Goal: Check status: Check status

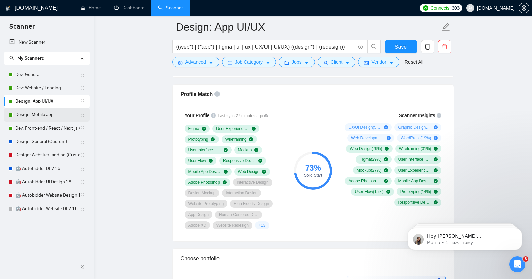
click at [44, 113] on link "Design: Mobile app" at bounding box center [47, 114] width 64 height 13
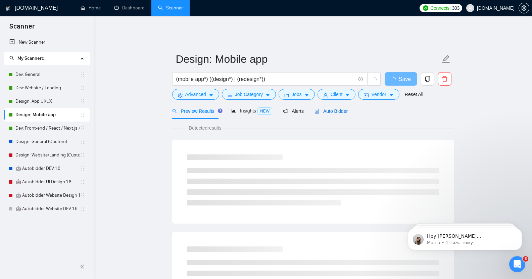
click at [325, 108] on span "Auto Bidder" at bounding box center [330, 110] width 33 height 5
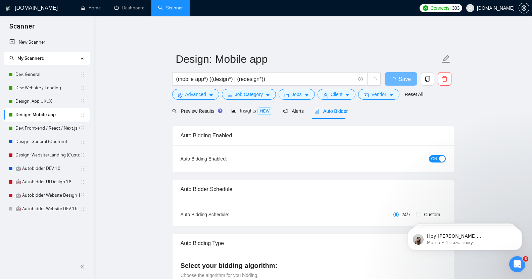
checkbox input "true"
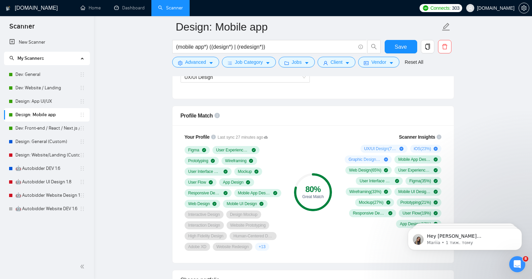
scroll to position [413, 0]
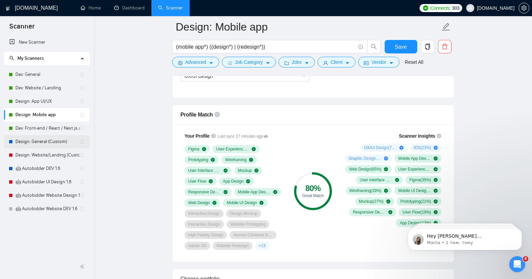
click at [44, 142] on link "Design: General (Custom)" at bounding box center [47, 141] width 64 height 13
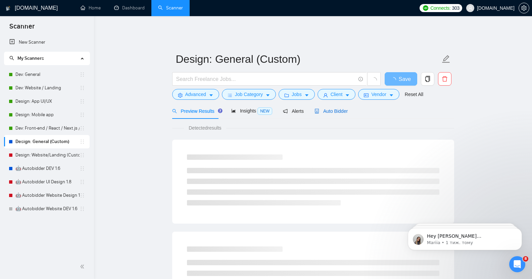
click at [331, 108] on span "Auto Bidder" at bounding box center [330, 110] width 33 height 5
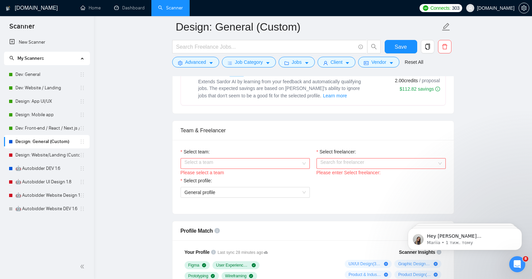
scroll to position [292, 0]
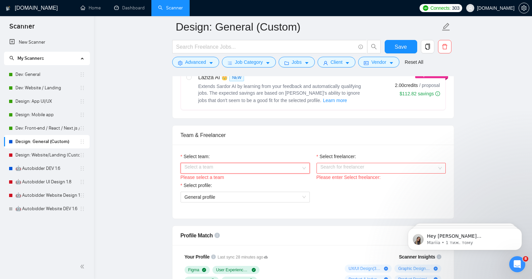
click at [222, 163] on input "Select team:" at bounding box center [243, 168] width 116 height 10
click at [213, 177] on div "Lynksen" at bounding box center [244, 176] width 121 height 7
click at [342, 168] on input "Select freelancer:" at bounding box center [378, 168] width 116 height 10
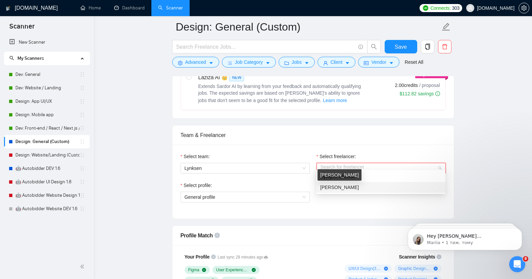
click at [349, 188] on span "[PERSON_NAME]" at bounding box center [339, 187] width 39 height 5
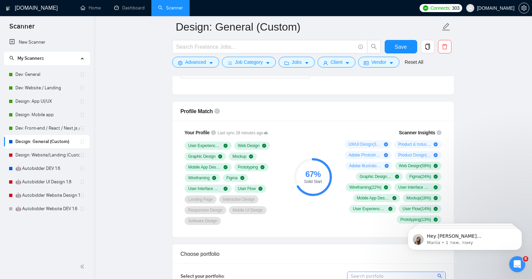
scroll to position [416, 0]
click at [33, 74] on link "Dev: General" at bounding box center [47, 74] width 64 height 13
click at [402, 45] on span "Save" at bounding box center [401, 47] width 12 height 8
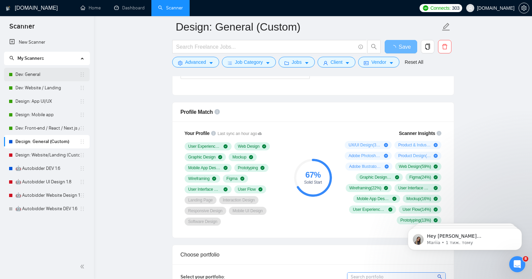
click at [41, 76] on link "Dev: General" at bounding box center [47, 74] width 64 height 13
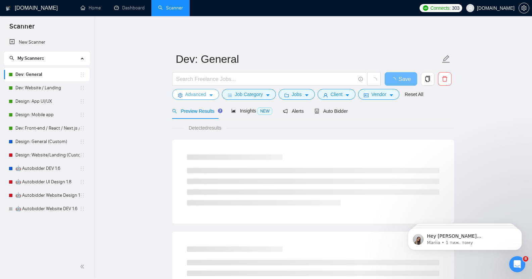
click at [208, 91] on button "Advanced" at bounding box center [195, 94] width 47 height 11
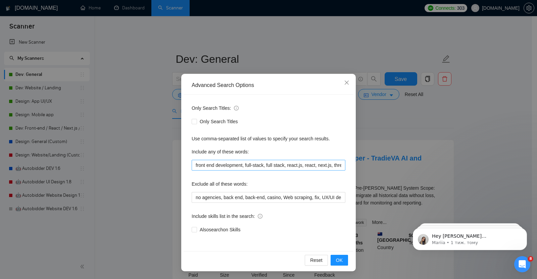
scroll to position [0, 30]
click at [345, 82] on icon "close" at bounding box center [347, 83] width 4 height 4
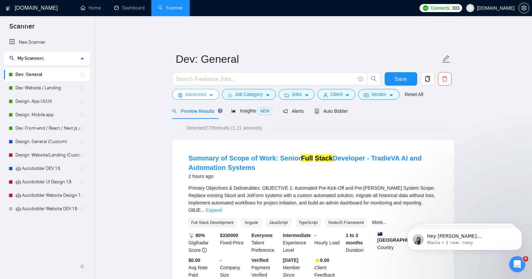
click at [202, 91] on span "Advanced" at bounding box center [195, 94] width 21 height 7
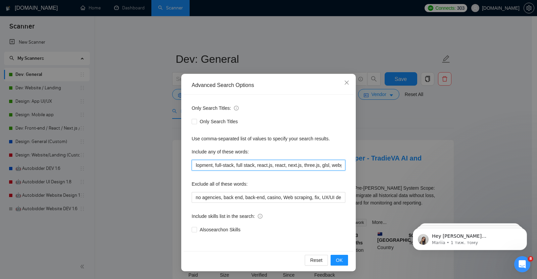
click at [218, 166] on input "front end development, full-stack, full stack, react.js, react, next.js, three.…" at bounding box center [269, 165] width 154 height 11
click at [225, 166] on input "front end development, full-stack, full stack, react.js, react, next.js, three.…" at bounding box center [269, 165] width 154 height 11
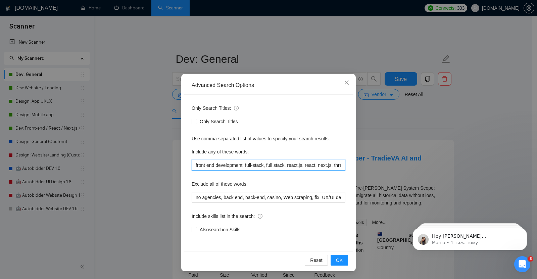
click at [225, 166] on input "front end development, full-stack, full stack, react.js, react, next.js, three.…" at bounding box center [269, 165] width 154 height 11
paste input "end, front end, front-end, front end development, react, react.js, next.js, vue…"
type input "frontend, front end, front-end, front end development, react, react.js, next.js…"
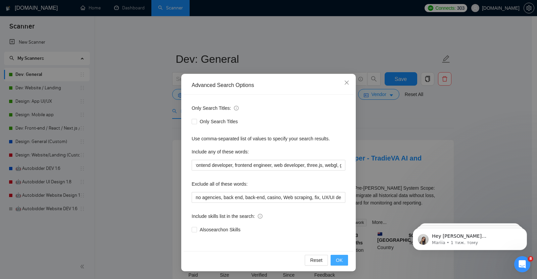
scroll to position [0, 0]
click at [339, 259] on span "OK" at bounding box center [339, 259] width 7 height 7
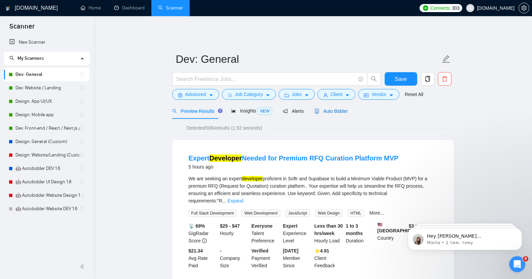
click at [328, 108] on span "Auto Bidder" at bounding box center [330, 110] width 33 height 5
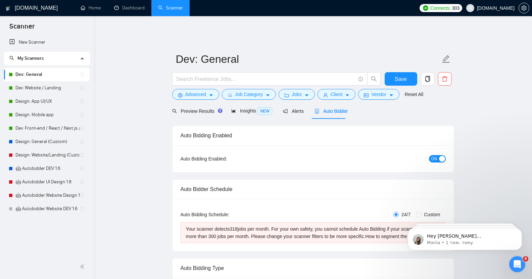
checkbox input "true"
click at [437, 155] on button "ON" at bounding box center [437, 158] width 17 height 7
click at [199, 108] on span "Preview Results" at bounding box center [196, 110] width 48 height 5
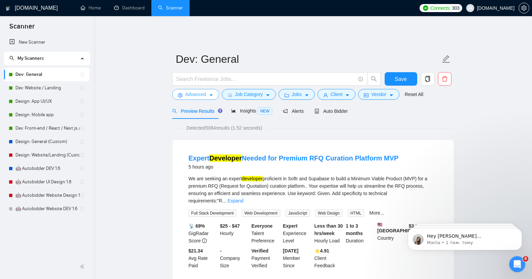
click at [207, 90] on button "Advanced" at bounding box center [195, 94] width 47 height 11
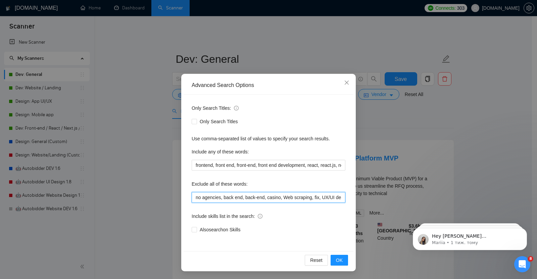
click at [221, 198] on input "no agencies, back end, back-end, casino, Web scraping, fix, UX/UI design, enhan…" at bounding box center [269, 197] width 154 height 11
click at [216, 197] on input "no agencies, back end, back-end, casino, Web scraping, fix, UX/UI design, enhan…" at bounding box center [269, 197] width 154 height 11
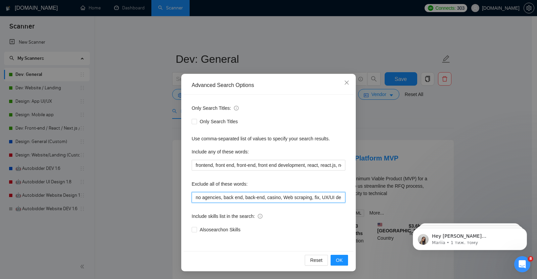
paste input "casino, Web scraping, fix, UX/UI design, enhance, UX/UI designer, ux designer, …"
click at [216, 197] on input "no agencies, back end, back-end, casino, Web scraping, fix, UX/UI design, enhan…" at bounding box center [269, 197] width 154 height 11
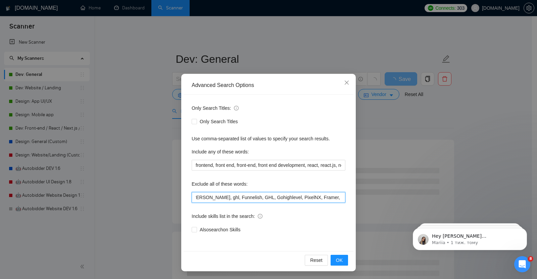
scroll to position [0, 848]
type input "no agencies, casino, Web scraping, fix, UX/UI design, enhance, UX/UI designer, …"
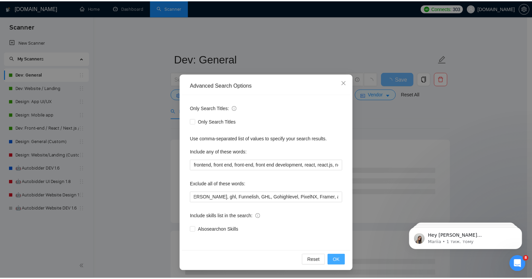
scroll to position [0, 0]
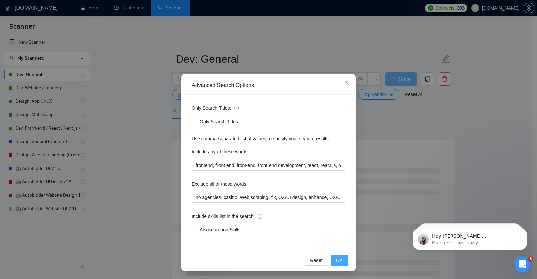
click at [337, 256] on span "OK" at bounding box center [339, 259] width 7 height 7
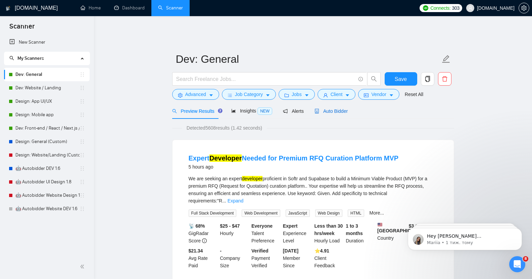
click at [334, 108] on span "Auto Bidder" at bounding box center [330, 110] width 33 height 5
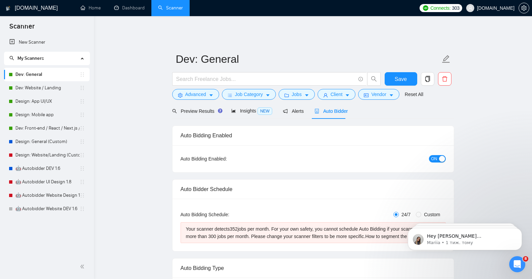
checkbox input "true"
click at [198, 108] on span "Preview Results" at bounding box center [196, 110] width 48 height 5
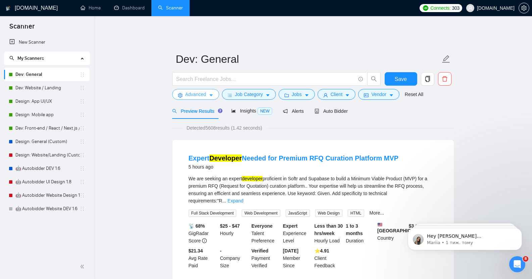
click at [202, 91] on span "Advanced" at bounding box center [195, 94] width 21 height 7
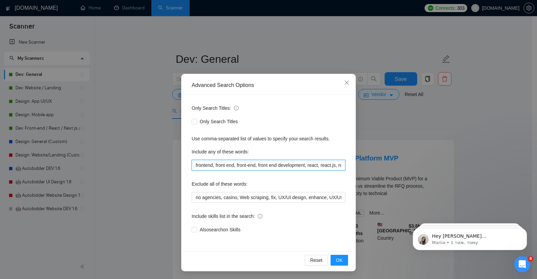
click at [223, 163] on input "frontend, front end, front-end, front end development, react, react.js, next.js…" at bounding box center [269, 165] width 154 height 11
paste input "end development, full-stack, full stack, react.js, react, next.js, three.js, gl…"
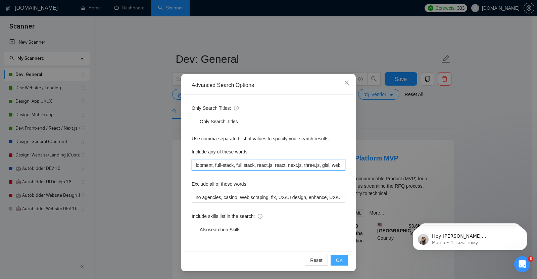
type input "front end development, full-stack, full stack, react.js, react, next.js, three.…"
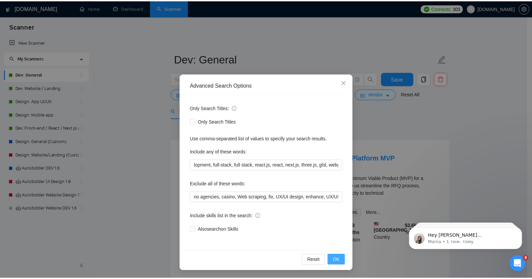
scroll to position [0, 0]
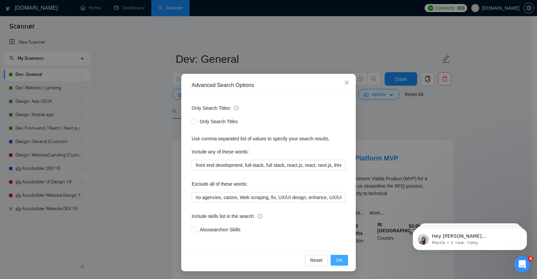
click at [338, 259] on span "OK" at bounding box center [339, 259] width 7 height 7
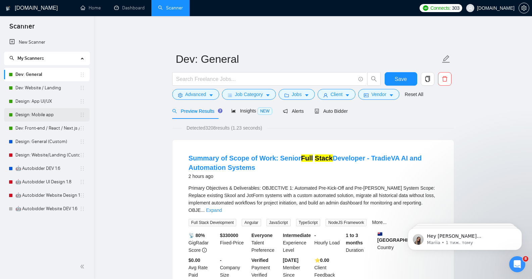
click at [30, 114] on link "Design: Mobile app" at bounding box center [47, 114] width 64 height 13
click at [401, 75] on span "Save" at bounding box center [401, 79] width 12 height 8
click at [41, 111] on link "Design: Mobile app" at bounding box center [47, 114] width 64 height 13
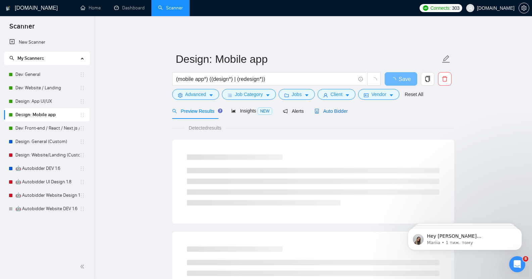
click at [345, 108] on span "Auto Bidder" at bounding box center [330, 110] width 33 height 5
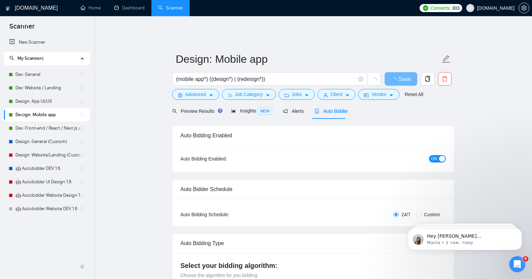
checkbox input "true"
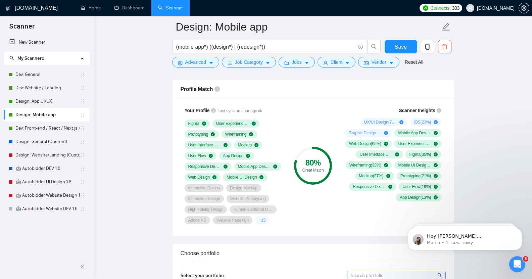
scroll to position [437, 0]
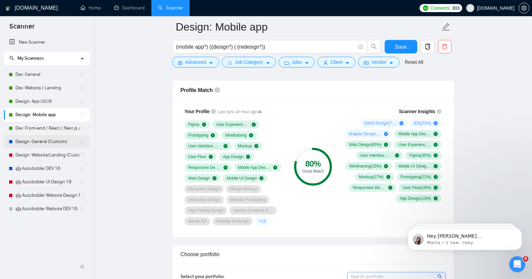
click at [47, 146] on link "Design: General (Custom)" at bounding box center [47, 141] width 64 height 13
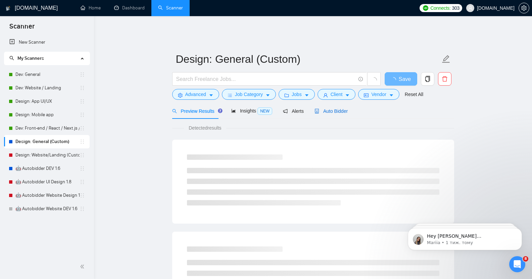
click at [335, 108] on span "Auto Bidder" at bounding box center [330, 110] width 33 height 5
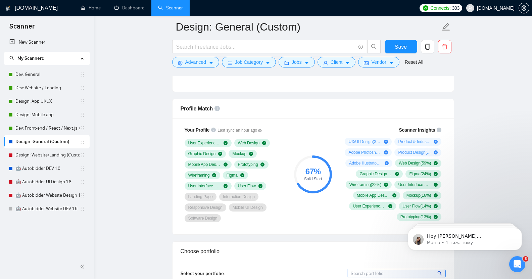
scroll to position [409, 0]
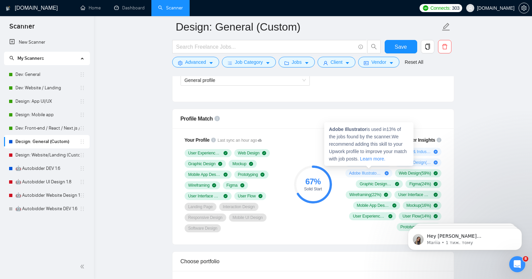
click at [387, 171] on icon "plus-circle" at bounding box center [386, 173] width 4 height 4
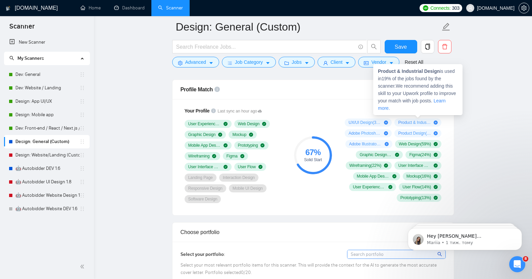
scroll to position [438, 0]
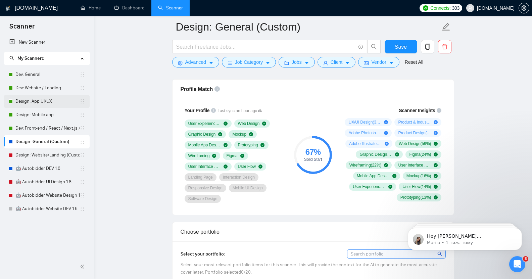
click at [48, 104] on link "Design: App UI/UX" at bounding box center [47, 101] width 64 height 13
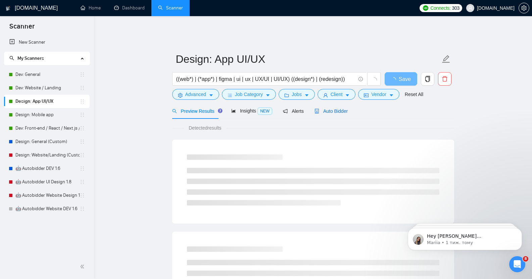
click at [332, 108] on span "Auto Bidder" at bounding box center [330, 110] width 33 height 5
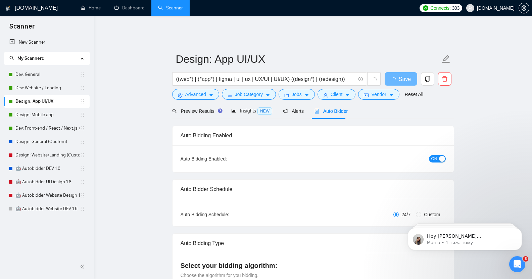
checkbox input "true"
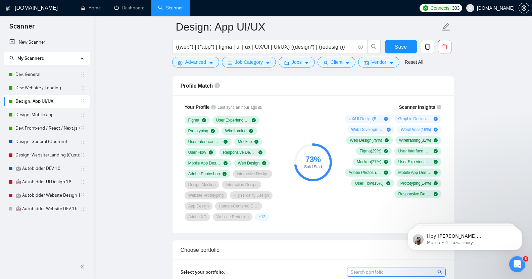
scroll to position [433, 0]
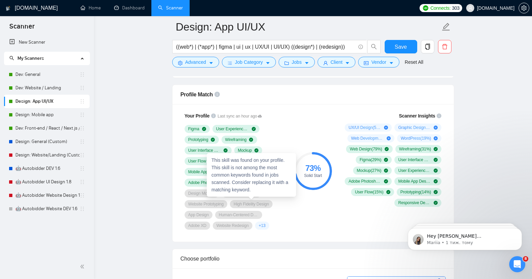
click at [242, 201] on span "High Fidelity Design" at bounding box center [250, 203] width 35 height 5
drag, startPoint x: 242, startPoint y: 198, endPoint x: 297, endPoint y: 200, distance: 55.1
click at [297, 200] on div "Your Profile Last sync an hour ago Figma User Experience Design Prototyping Wir…" at bounding box center [313, 170] width 270 height 125
drag, startPoint x: 255, startPoint y: 201, endPoint x: 213, endPoint y: 215, distance: 45.1
click at [213, 215] on div "Figma User Experience Design Prototyping Wireframing User Interface Design Mock…" at bounding box center [234, 177] width 99 height 105
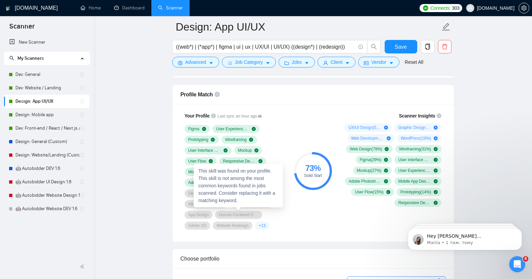
click at [235, 212] on span "Human-Centered Design" at bounding box center [239, 214] width 40 height 5
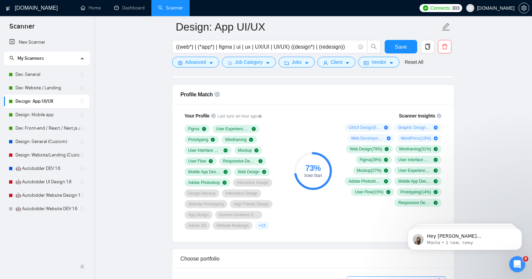
drag, startPoint x: 233, startPoint y: 189, endPoint x: 261, endPoint y: 195, distance: 28.5
click at [261, 195] on div "Figma User Experience Design Prototyping Wireframing User Interface Design Mock…" at bounding box center [234, 177] width 99 height 105
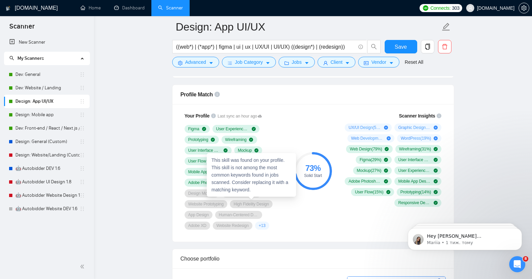
drag, startPoint x: 242, startPoint y: 196, endPoint x: 286, endPoint y: 202, distance: 44.1
click at [266, 196] on div "This skill was found on your profile. This skill is not among the most common k…" at bounding box center [251, 175] width 89 height 44
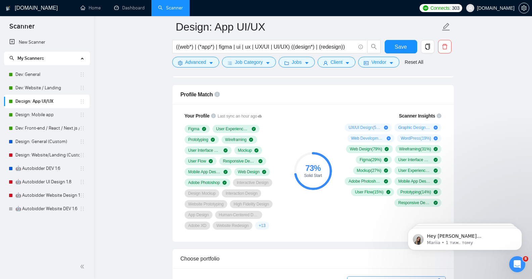
click at [284, 211] on div "Your Profile Last sync an hour ago Figma User Experience Design Prototyping Wir…" at bounding box center [233, 170] width 107 height 125
click at [262, 223] on span "+ 13" at bounding box center [262, 225] width 7 height 5
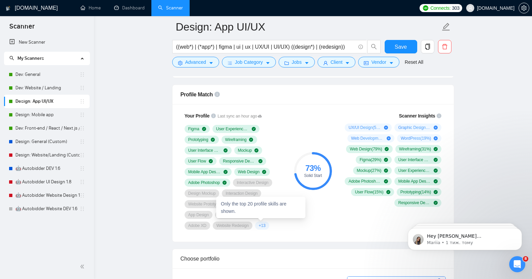
click at [262, 223] on span "+ 13" at bounding box center [262, 225] width 7 height 5
click at [314, 165] on div "73 %" at bounding box center [313, 168] width 38 height 8
drag, startPoint x: 314, startPoint y: 165, endPoint x: 318, endPoint y: 174, distance: 9.9
click at [318, 174] on div "73 % Solid Start" at bounding box center [313, 171] width 38 height 38
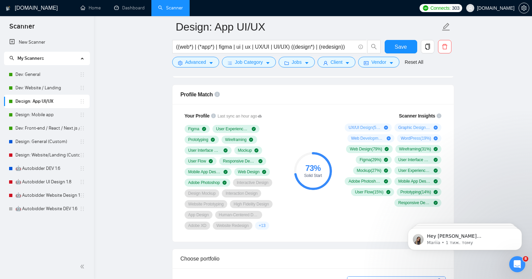
click at [318, 174] on circle at bounding box center [313, 171] width 36 height 36
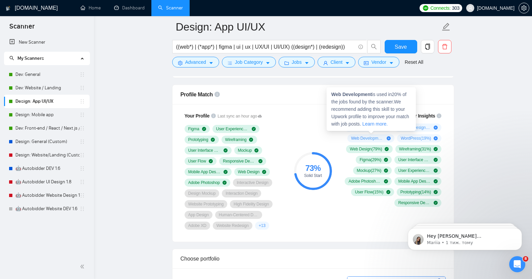
click at [387, 125] on link "Learn more." at bounding box center [374, 123] width 25 height 5
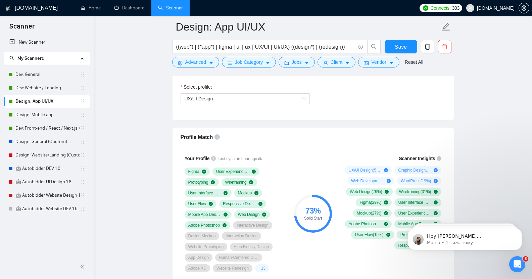
scroll to position [392, 0]
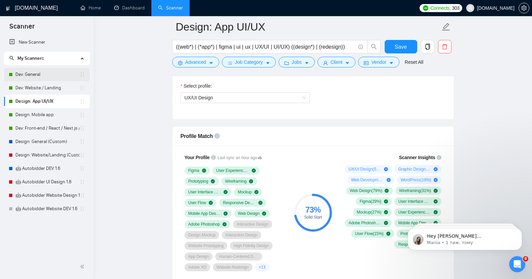
click at [32, 75] on link "Dev: General" at bounding box center [47, 74] width 64 height 13
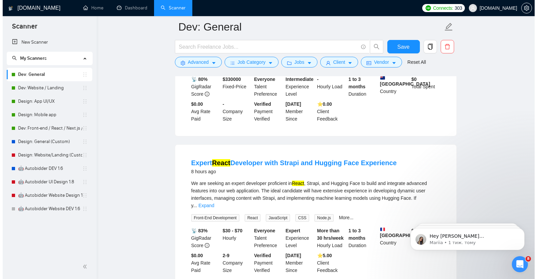
scroll to position [137, 0]
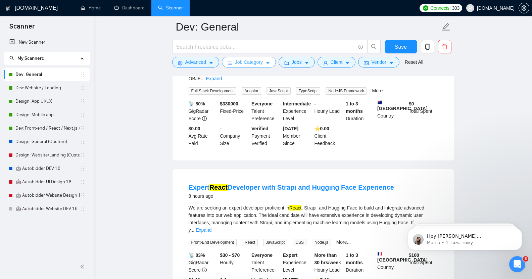
click at [259, 59] on span "Job Category" at bounding box center [249, 61] width 28 height 7
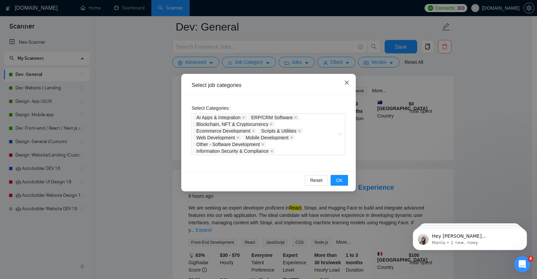
click at [345, 83] on icon "close" at bounding box center [346, 82] width 5 height 5
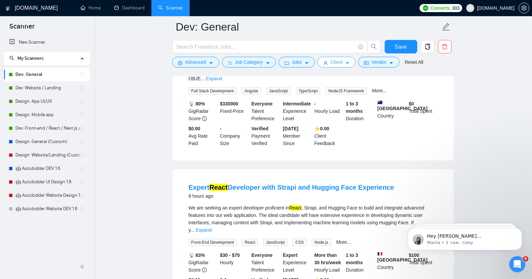
click at [349, 63] on button "Client" at bounding box center [336, 62] width 38 height 11
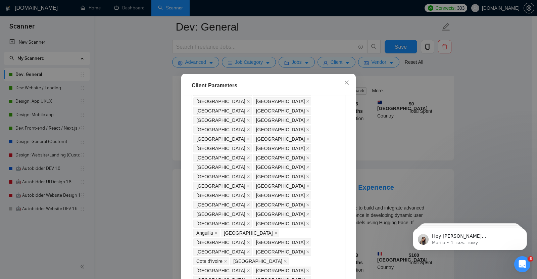
scroll to position [433, 0]
checkbox input "false"
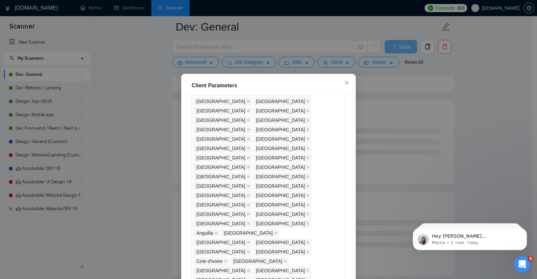
scroll to position [41, 0]
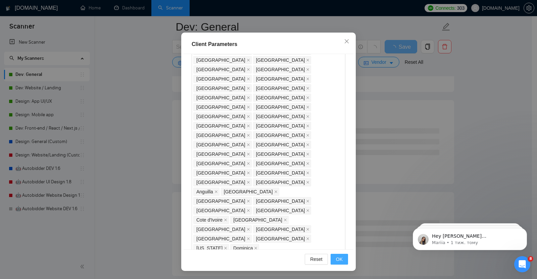
click at [337, 258] on span "OK" at bounding box center [339, 258] width 7 height 7
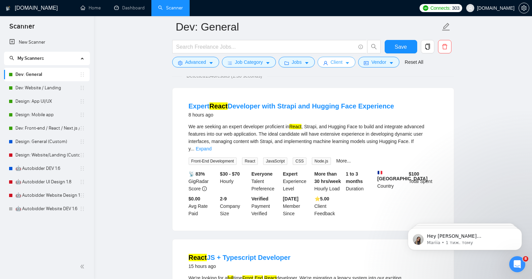
scroll to position [57, 0]
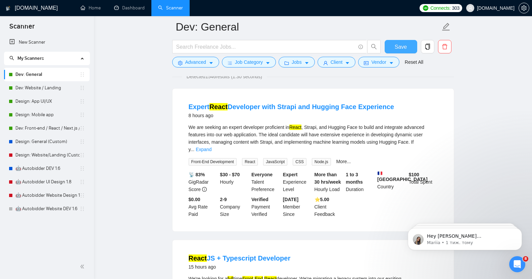
click at [400, 49] on span "Save" at bounding box center [401, 47] width 12 height 8
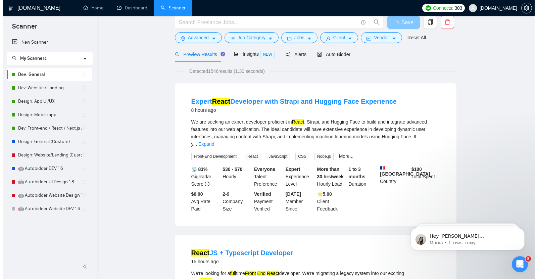
scroll to position [0, 0]
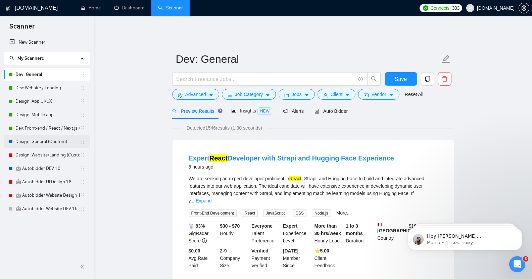
click at [41, 142] on link "Design: General (Custom)" at bounding box center [47, 141] width 64 height 13
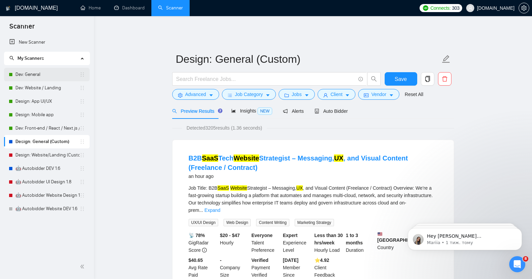
click at [30, 68] on link "Dev: General" at bounding box center [47, 74] width 64 height 13
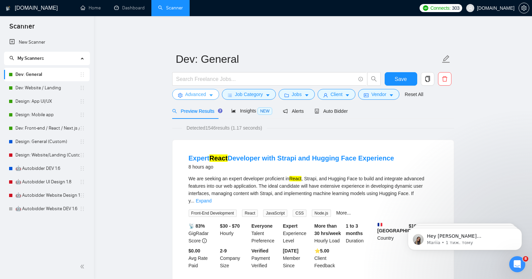
click at [201, 91] on span "Advanced" at bounding box center [195, 94] width 21 height 7
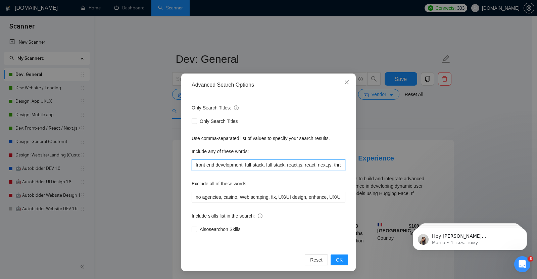
drag, startPoint x: 243, startPoint y: 165, endPoint x: 283, endPoint y: 164, distance: 39.9
click at [283, 164] on input "front end development, full-stack, full stack, react.js, react, next.js, three.…" at bounding box center [269, 164] width 154 height 11
click at [269, 165] on input "front end development, full-stack, full stack, react.js, react, next.js, three.…" at bounding box center [269, 164] width 154 height 11
click at [284, 165] on input "front end development, full-stack, full stack, react.js, react, next.js, three.…" at bounding box center [269, 164] width 154 height 11
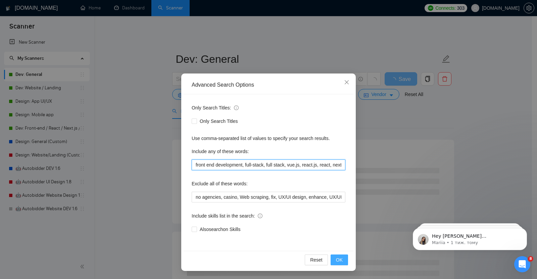
type input "front end development, full-stack, full stack, vue.js, react.js, react, next.js…"
click at [339, 257] on span "OK" at bounding box center [339, 259] width 7 height 7
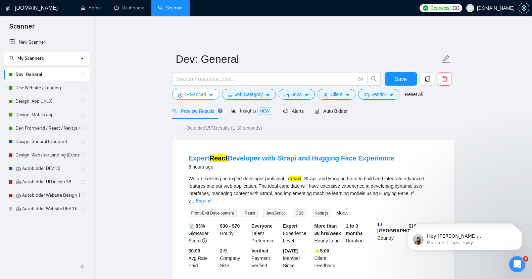
click at [199, 91] on span "Advanced" at bounding box center [195, 94] width 21 height 7
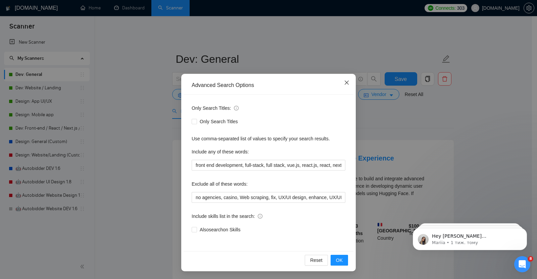
click at [344, 82] on icon "close" at bounding box center [346, 82] width 5 height 5
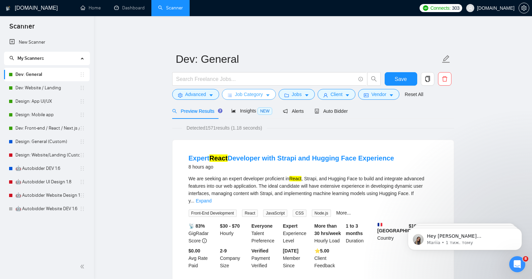
click at [246, 91] on span "Job Category" at bounding box center [249, 94] width 28 height 7
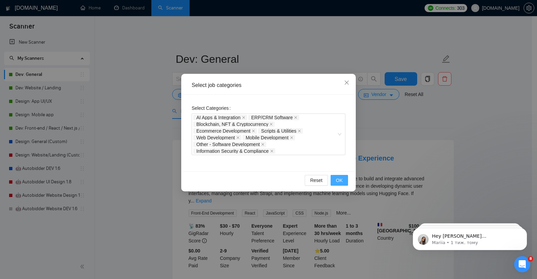
click at [342, 180] on span "OK" at bounding box center [339, 179] width 7 height 7
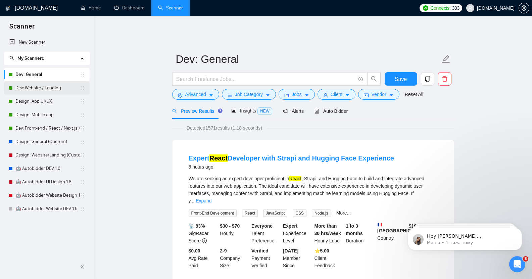
click at [35, 86] on link "Dev: Website / Landing" at bounding box center [47, 87] width 64 height 13
click at [373, 91] on span "Vendor" at bounding box center [378, 94] width 15 height 7
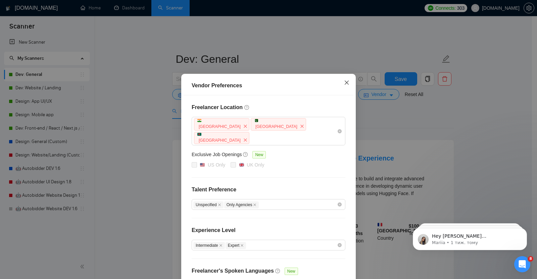
click at [345, 82] on icon "close" at bounding box center [347, 83] width 4 height 4
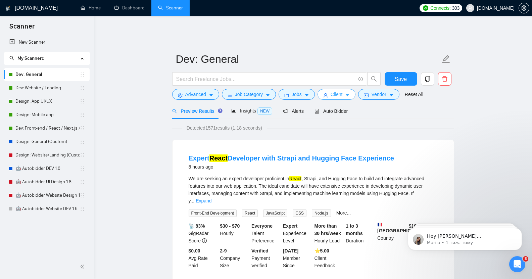
click at [328, 92] on button "Client" at bounding box center [336, 94] width 38 height 11
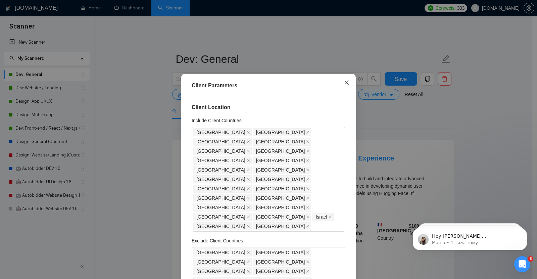
click at [344, 84] on icon "close" at bounding box center [346, 82] width 5 height 5
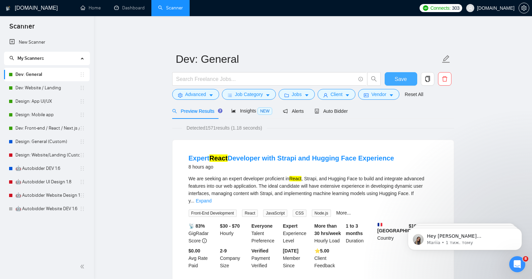
click at [403, 75] on span "Save" at bounding box center [401, 79] width 12 height 8
click at [43, 85] on link "Dev: Website / Landing" at bounding box center [47, 87] width 64 height 13
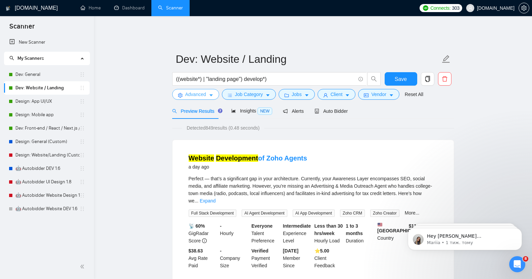
click at [194, 94] on button "Advanced" at bounding box center [195, 94] width 47 height 11
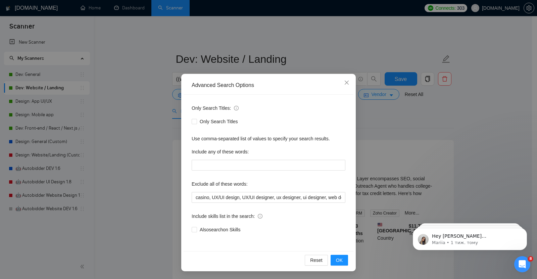
scroll to position [0, 0]
click at [344, 83] on icon "close" at bounding box center [346, 82] width 5 height 5
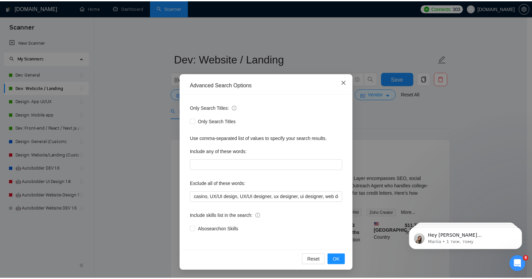
scroll to position [0, 0]
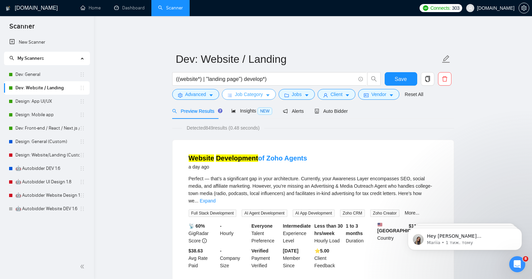
click at [247, 91] on span "Job Category" at bounding box center [249, 94] width 28 height 7
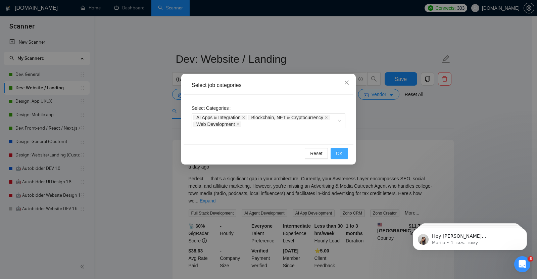
click at [342, 152] on span "OK" at bounding box center [339, 153] width 7 height 7
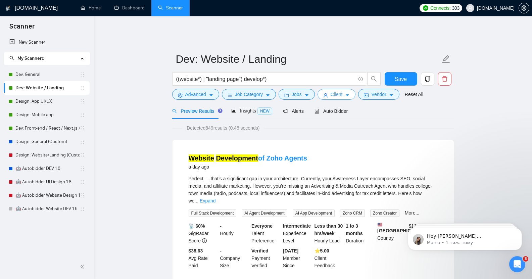
click at [333, 91] on span "Client" at bounding box center [336, 94] width 12 height 7
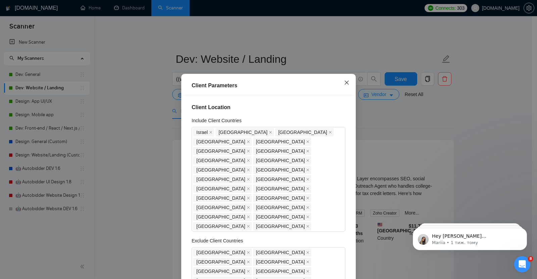
click at [346, 82] on icon "close" at bounding box center [347, 83] width 4 height 4
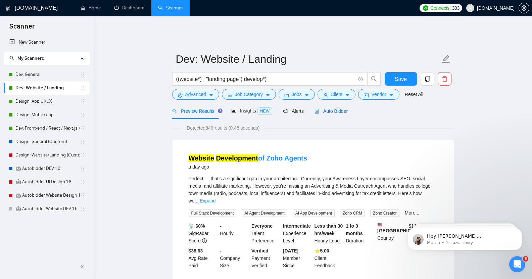
click at [336, 109] on span "Auto Bidder" at bounding box center [330, 110] width 33 height 5
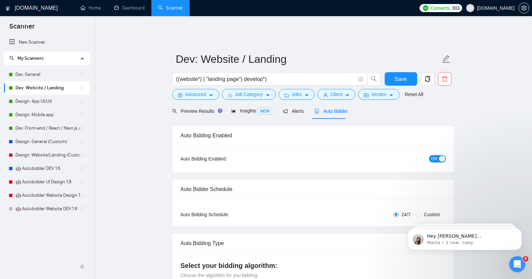
checkbox input "true"
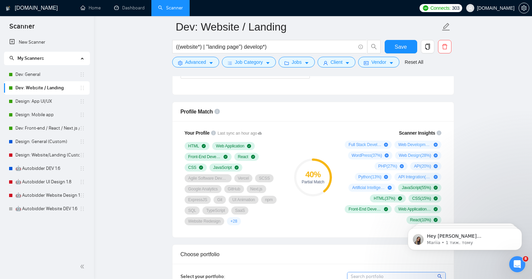
scroll to position [414, 0]
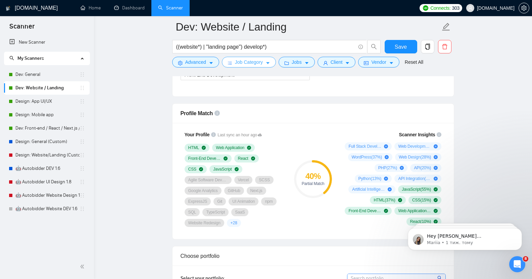
click at [251, 60] on span "Job Category" at bounding box center [249, 61] width 28 height 7
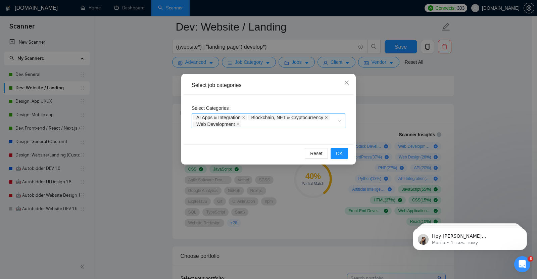
click at [325, 116] on icon "close" at bounding box center [325, 117] width 3 height 3
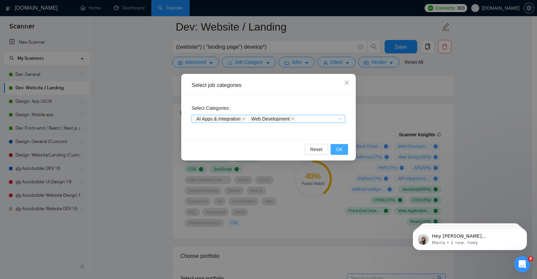
click at [339, 148] on span "OK" at bounding box center [339, 149] width 7 height 7
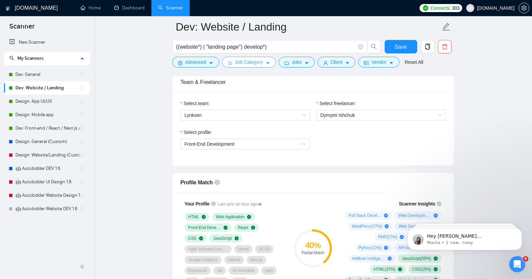
scroll to position [346, 0]
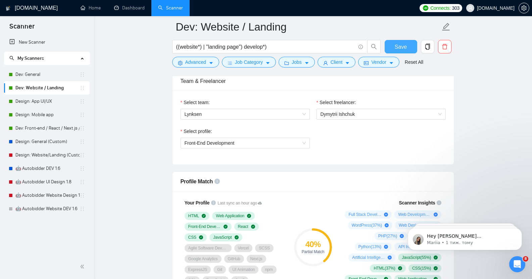
click at [406, 49] on span "Save" at bounding box center [401, 47] width 12 height 8
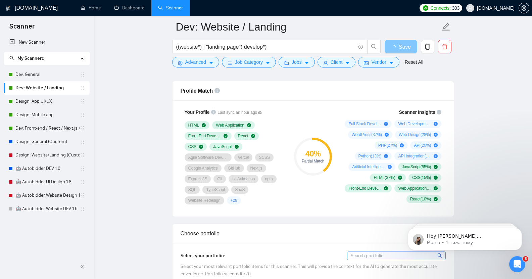
scroll to position [437, 0]
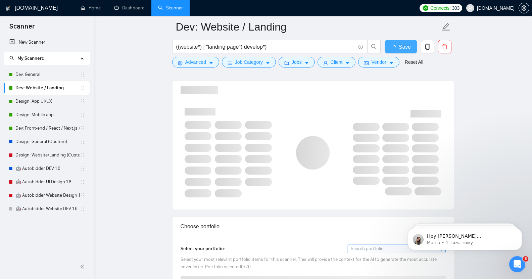
checkbox input "true"
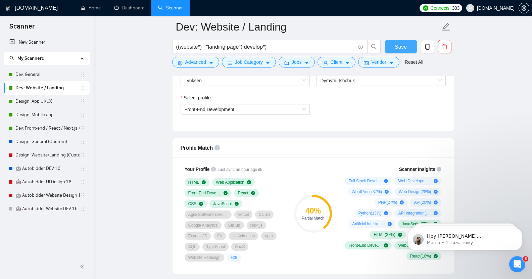
scroll to position [379, 0]
click at [232, 107] on span "Front-End Development" at bounding box center [210, 109] width 50 height 5
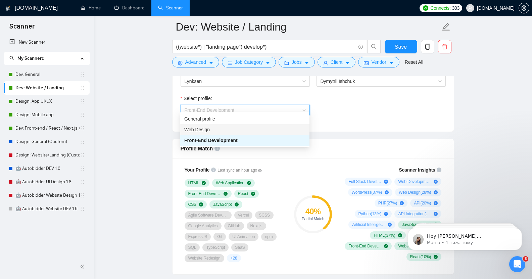
click at [213, 131] on div "Web Design" at bounding box center [244, 129] width 121 height 7
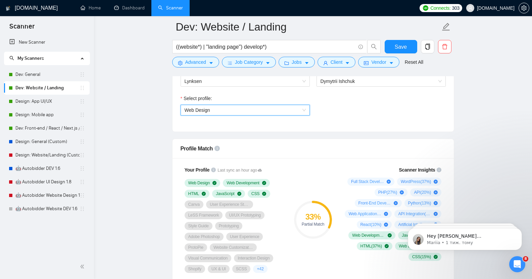
click at [222, 105] on span "Web Design" at bounding box center [245, 110] width 121 height 10
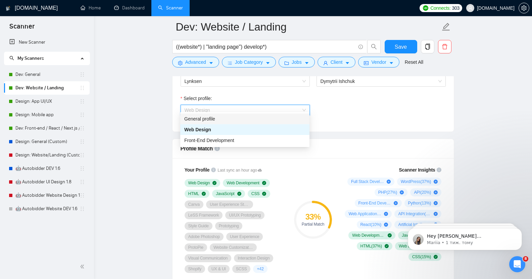
click at [211, 120] on div "General profile" at bounding box center [244, 118] width 121 height 7
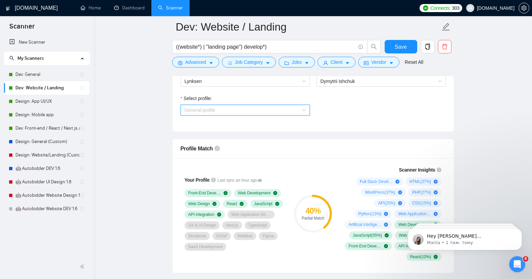
click at [210, 108] on span "General profile" at bounding box center [245, 110] width 121 height 10
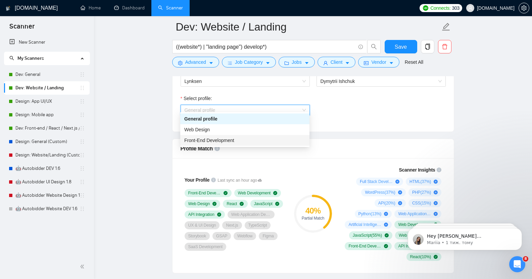
click at [227, 139] on span "Front-End Development" at bounding box center [209, 140] width 50 height 5
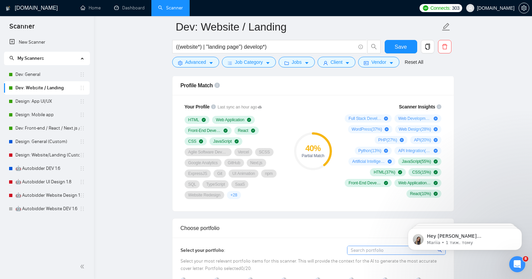
scroll to position [443, 0]
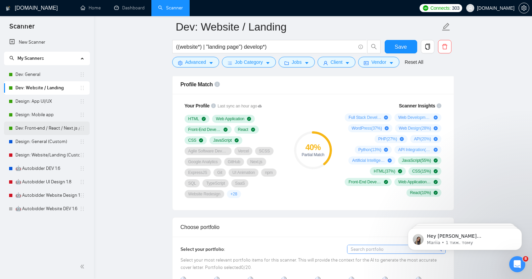
click at [47, 129] on link "Dev: Front-end / React / Next.js / WebGL / GSAP" at bounding box center [47, 127] width 64 height 13
click at [401, 47] on span "Save" at bounding box center [401, 47] width 12 height 8
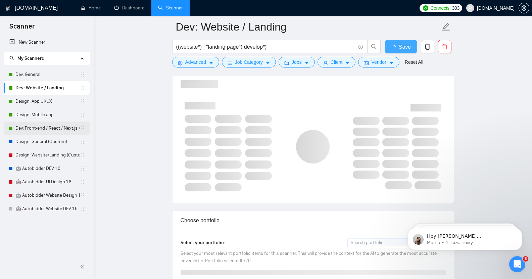
checkbox input "true"
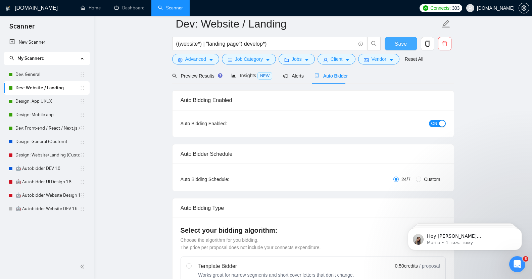
scroll to position [0, 0]
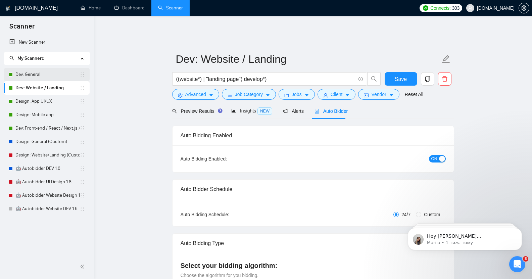
click at [29, 71] on link "Dev: General" at bounding box center [47, 74] width 64 height 13
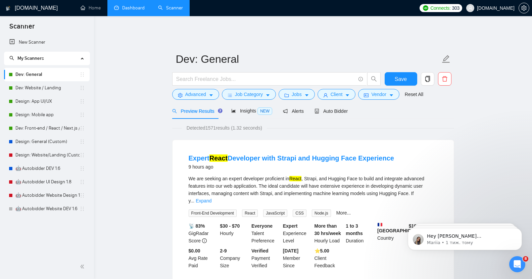
click at [129, 5] on link "Dashboard" at bounding box center [129, 8] width 31 height 6
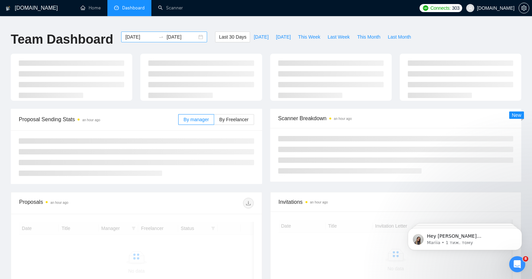
click at [126, 33] on input "2025-07-22" at bounding box center [140, 36] width 31 height 7
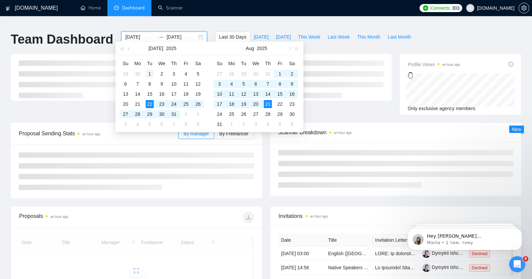
type input "2025-07-01"
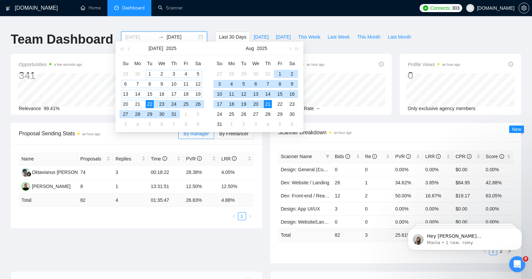
click at [150, 73] on div "1" at bounding box center [150, 74] width 8 height 8
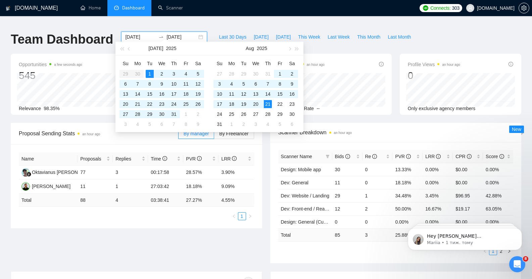
click at [167, 33] on input "2025-08-21" at bounding box center [181, 36] width 31 height 7
type input "2025-07-05"
click at [197, 75] on div "5" at bounding box center [198, 74] width 8 height 8
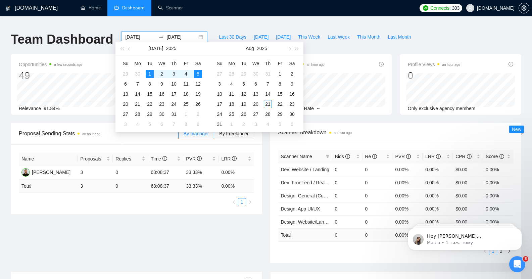
click at [131, 33] on input "2025-07-01" at bounding box center [140, 36] width 31 height 7
type input "2025-07-06"
click at [122, 82] on div "6" at bounding box center [125, 84] width 8 height 8
type input "2025-07-12"
click at [200, 84] on div "12" at bounding box center [198, 84] width 8 height 8
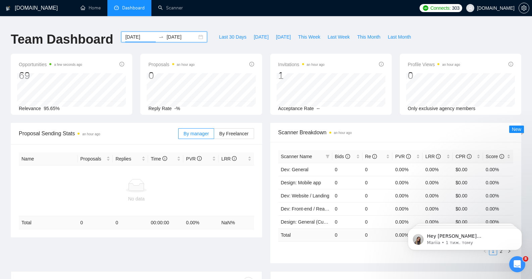
click at [129, 33] on input "2025-07-06" at bounding box center [140, 36] width 31 height 7
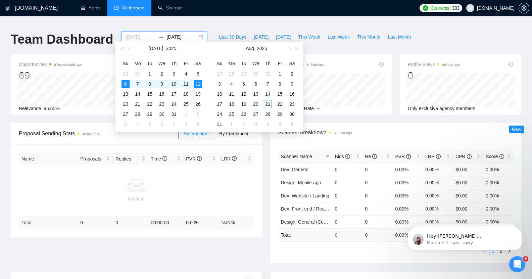
type input "2025-07-13"
click at [125, 94] on div "13" at bounding box center [125, 94] width 8 height 8
type input "2025-07-14"
type input "2025-07-19"
click at [196, 96] on div "19" at bounding box center [198, 94] width 8 height 8
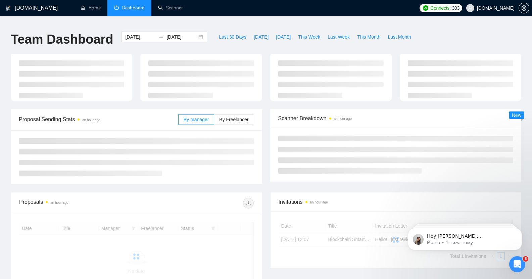
click at [203, 12] on ul "Home Dashboard Scanner" at bounding box center [243, 8] width 346 height 16
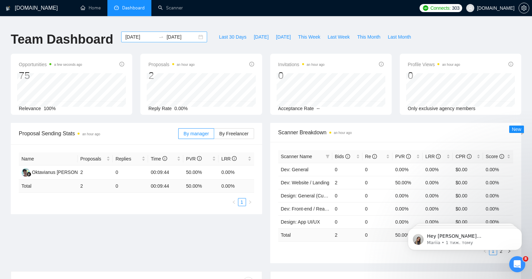
click at [127, 33] on input "2025-07-13" at bounding box center [140, 36] width 31 height 7
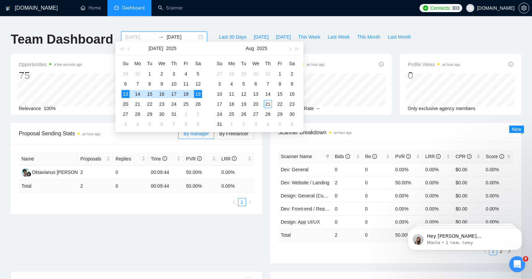
type input "2025-07-20"
click at [124, 104] on div "20" at bounding box center [125, 104] width 8 height 8
type input "2025-07-26"
click at [200, 106] on div "26" at bounding box center [198, 104] width 8 height 8
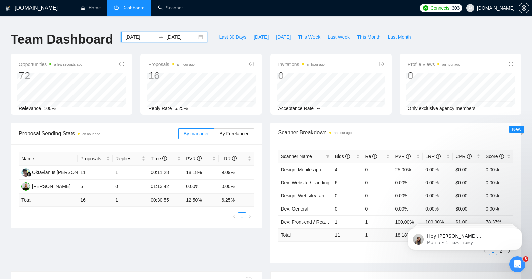
click at [129, 35] on input "2025-07-20" at bounding box center [140, 36] width 31 height 7
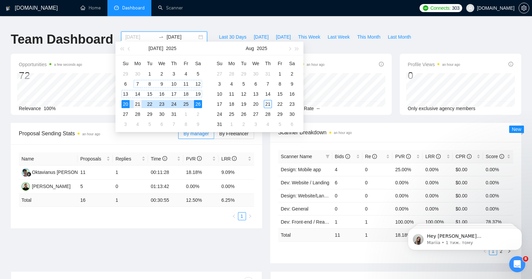
type input "2025-07-21"
click at [138, 105] on div "21" at bounding box center [138, 104] width 8 height 8
click at [124, 113] on div "27" at bounding box center [125, 114] width 8 height 8
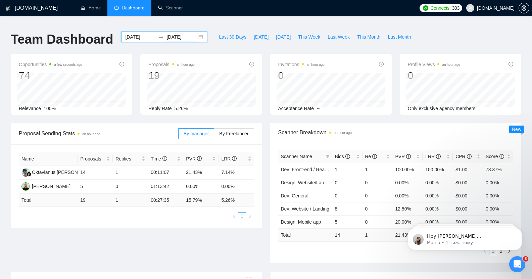
click at [172, 33] on input "2025-07-27" at bounding box center [181, 36] width 31 height 7
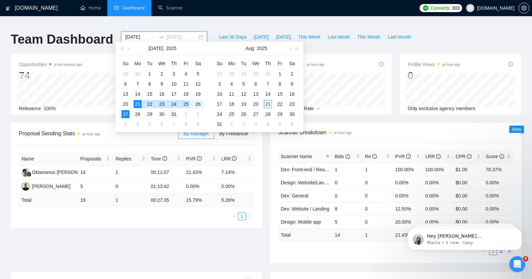
type input "2025-07-31"
click at [174, 114] on div "31" at bounding box center [174, 114] width 8 height 8
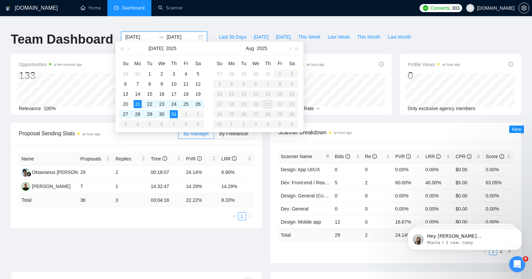
click at [198, 8] on ul "Home Dashboard Scanner" at bounding box center [243, 8] width 346 height 16
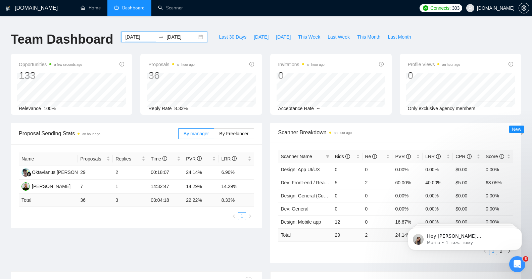
click at [132, 33] on input "2025-07-21" at bounding box center [140, 36] width 31 height 7
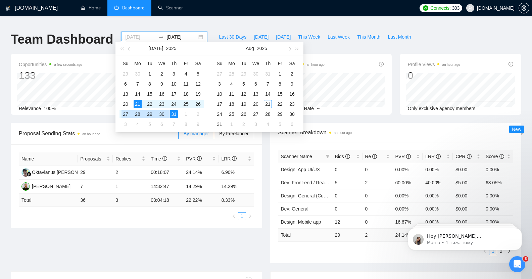
click at [124, 113] on div "27" at bounding box center [125, 114] width 8 height 8
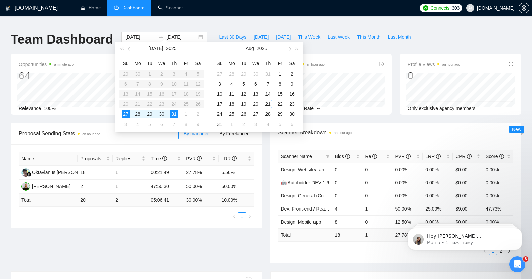
click at [210, 6] on ul "Home Dashboard Scanner" at bounding box center [243, 8] width 346 height 16
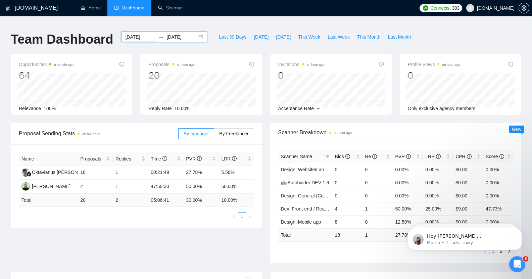
click at [131, 33] on input "2025-07-27" at bounding box center [140, 36] width 31 height 7
click at [202, 6] on ul "Home Dashboard Scanner" at bounding box center [243, 8] width 346 height 16
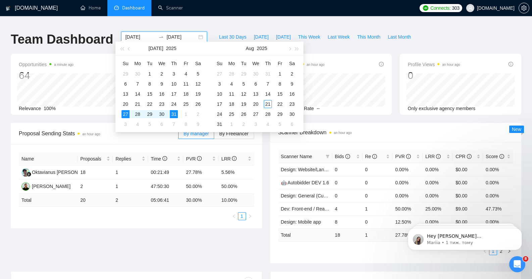
click at [132, 34] on input "2025-07-27" at bounding box center [140, 36] width 31 height 7
type input "2025-07-27"
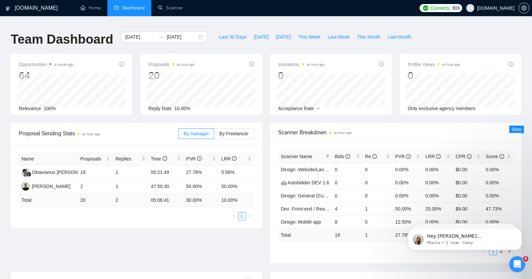
click at [200, 12] on ul "Home Dashboard Scanner" at bounding box center [243, 8] width 346 height 16
